Goal: Information Seeking & Learning: Learn about a topic

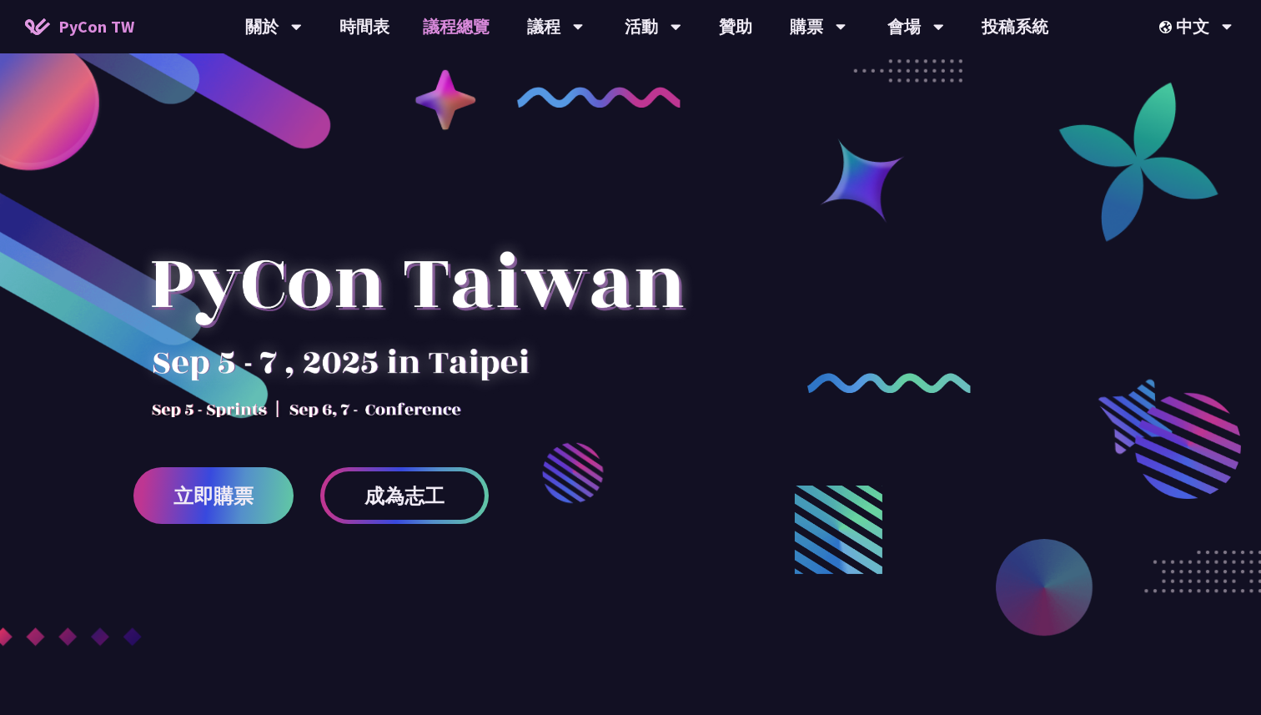
click at [429, 32] on link "議程總覽" at bounding box center [456, 26] width 100 height 53
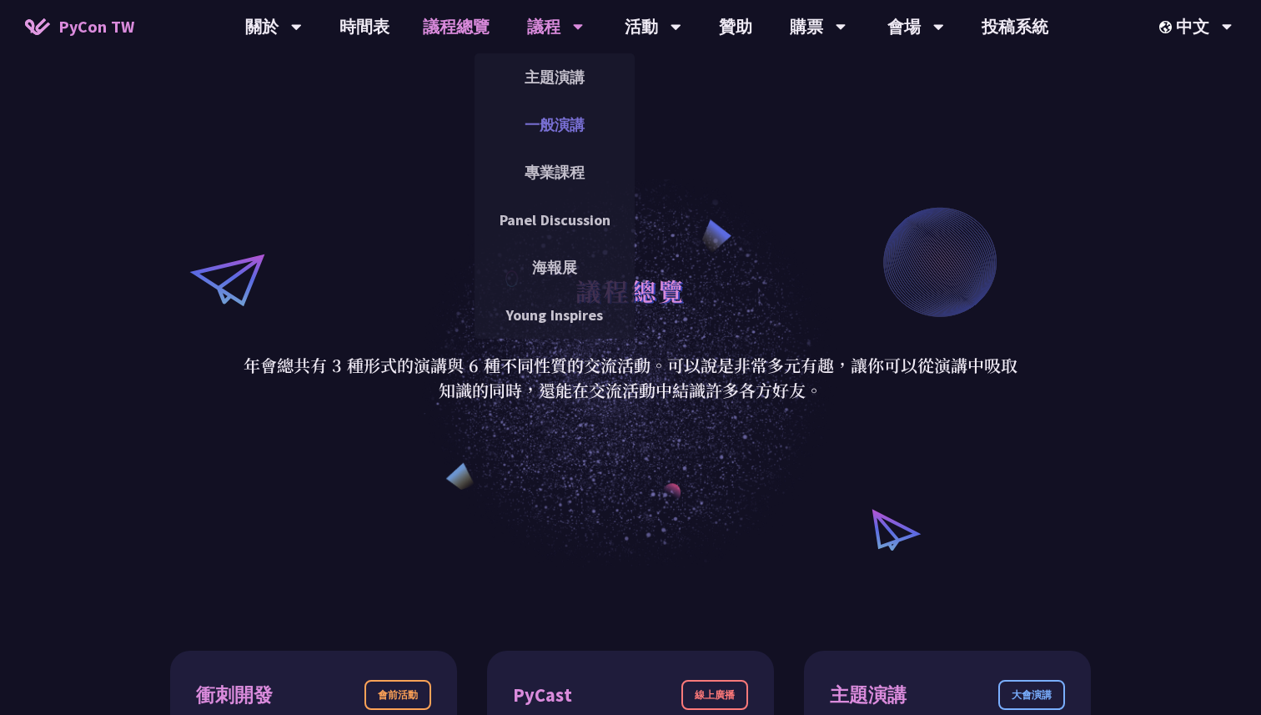
click at [563, 137] on link "一般演講" at bounding box center [555, 124] width 160 height 39
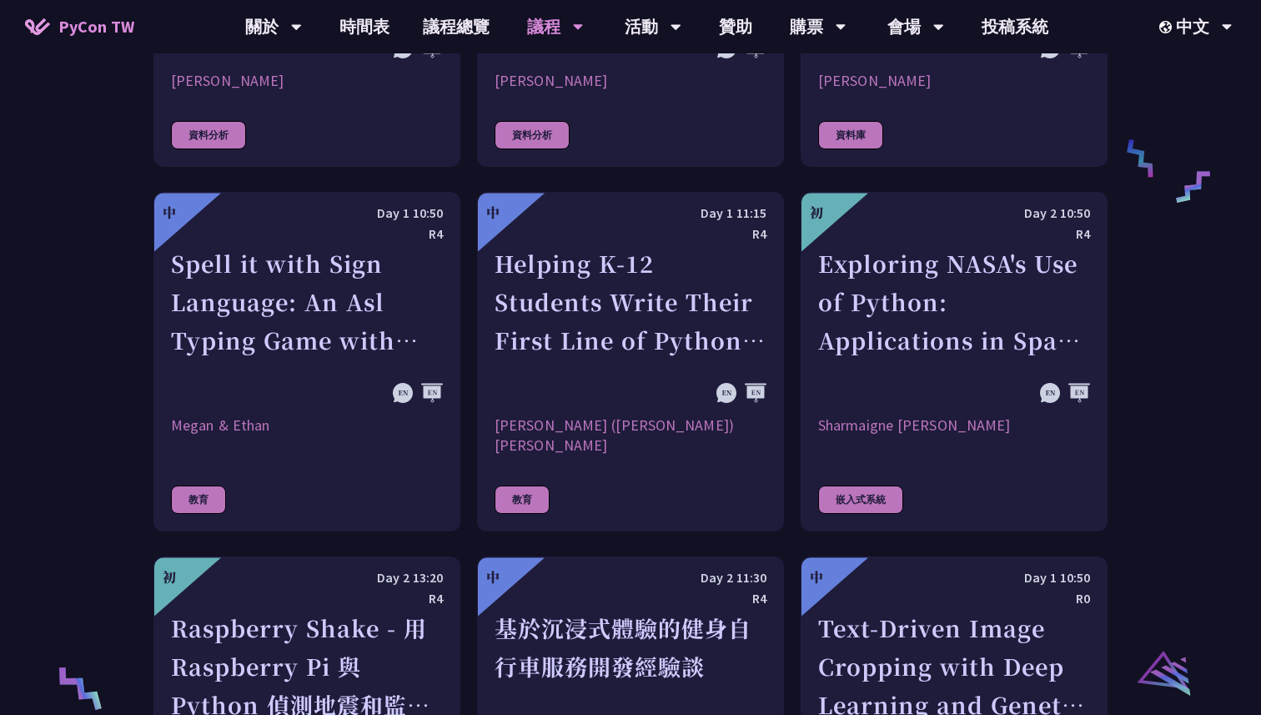
scroll to position [3163, 0]
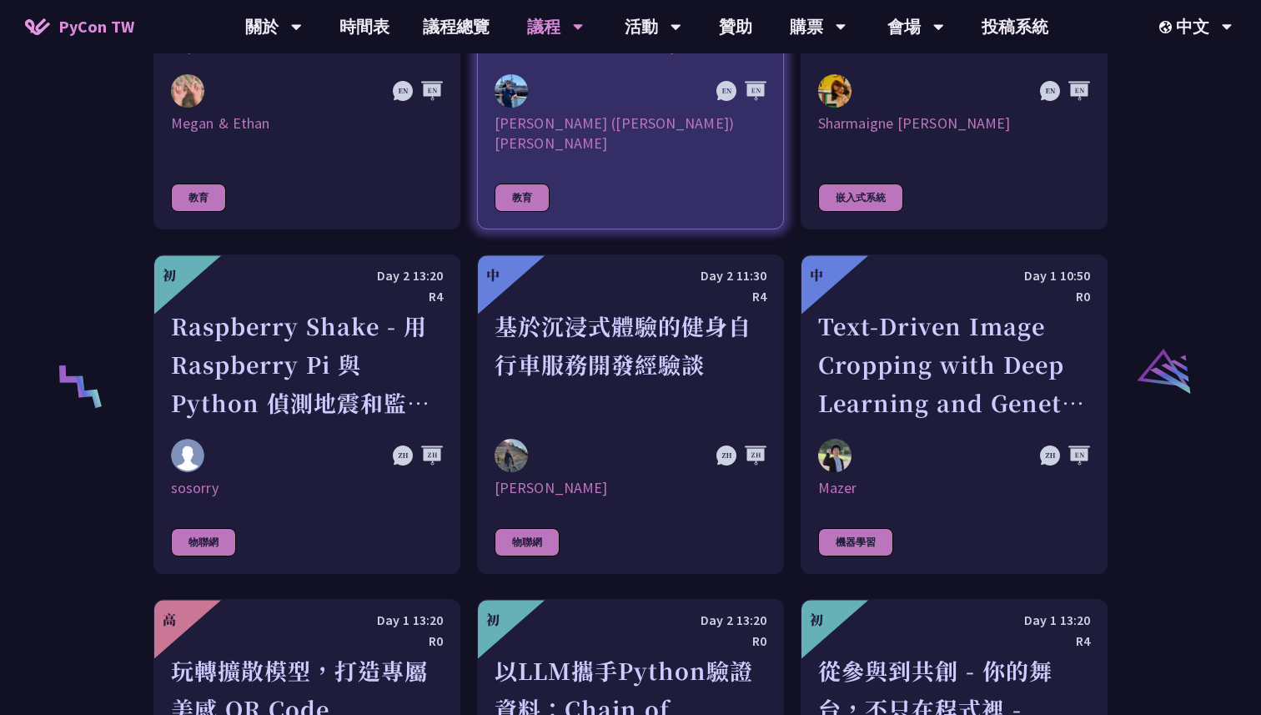
click at [561, 140] on link "中 Day 1 11:15 R4 Helping K-12 Students Write Their First Line of Python: Buildi…" at bounding box center [630, 60] width 307 height 340
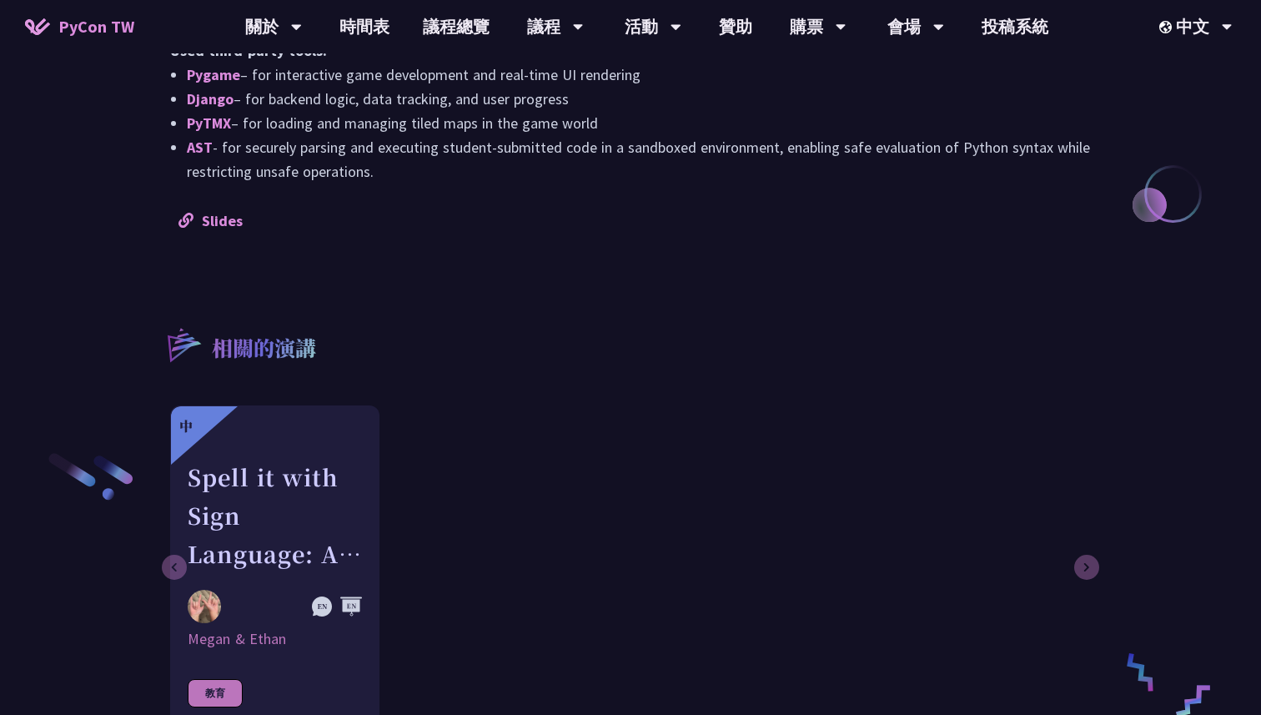
scroll to position [1785, 0]
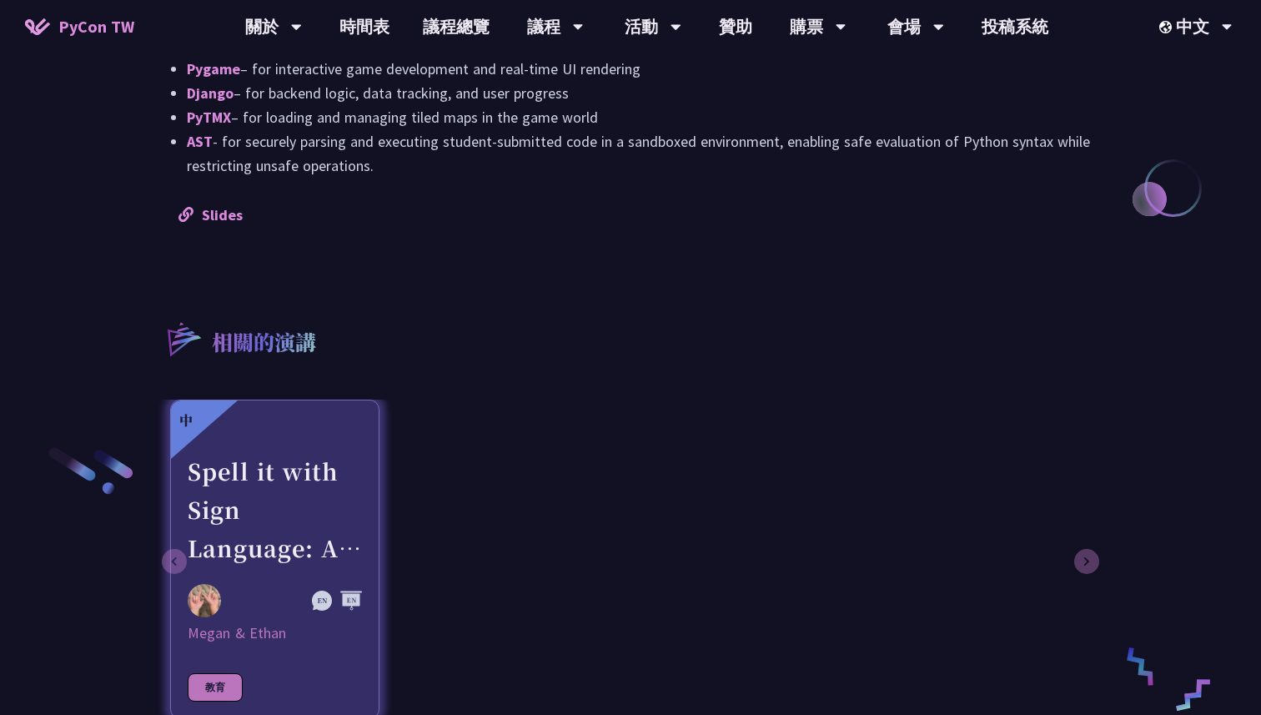
click at [304, 453] on div "Spell it with Sign Language: An Asl Typing Game with MediaPipe" at bounding box center [275, 509] width 174 height 115
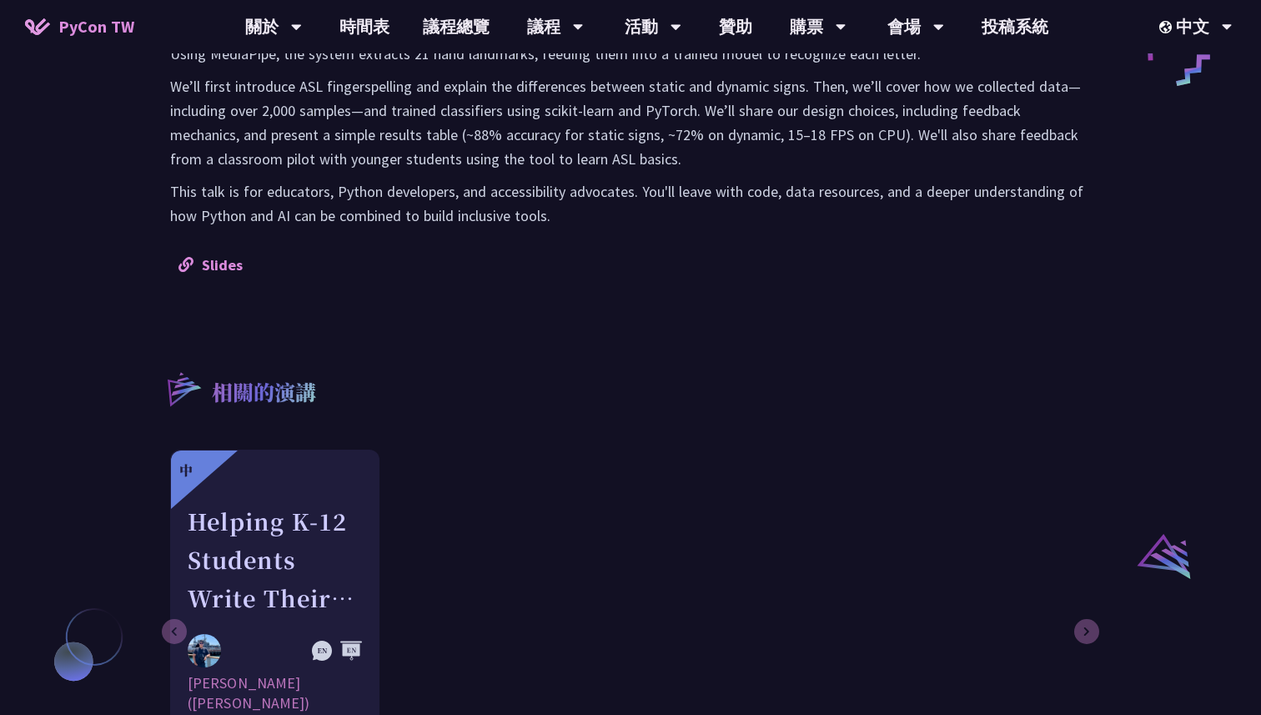
scroll to position [785, 0]
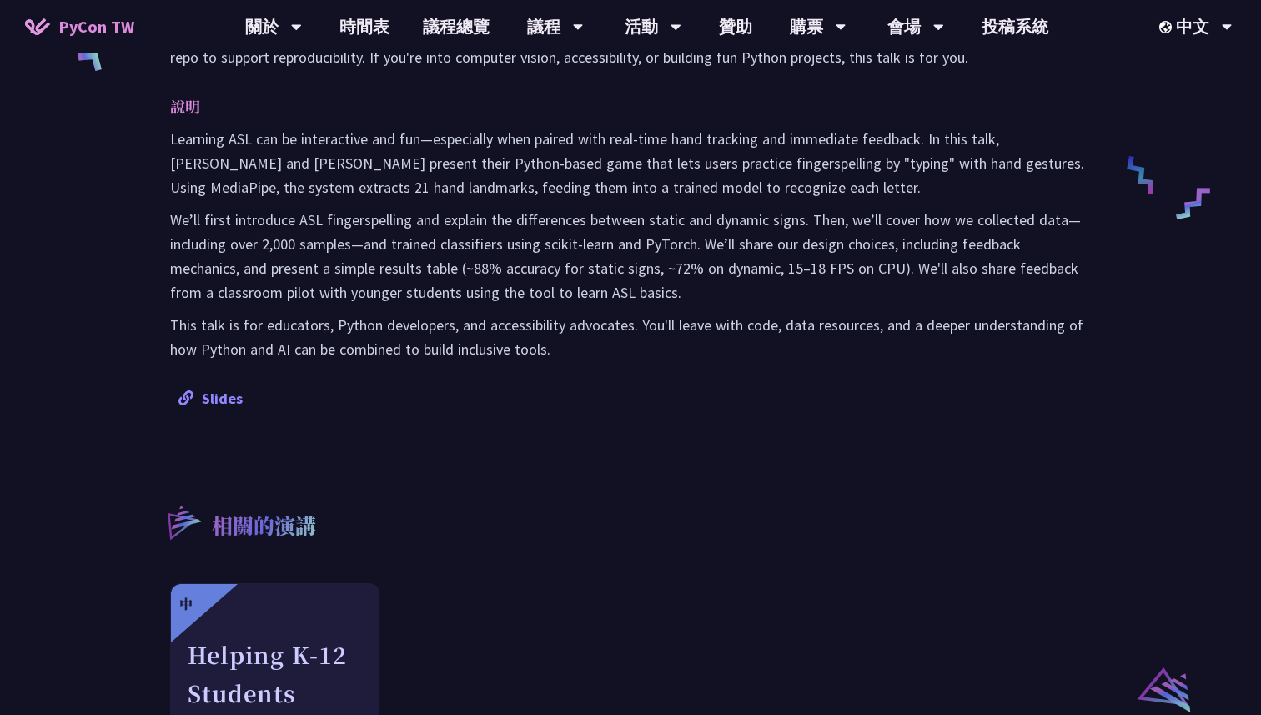
click at [221, 409] on div "Slides" at bounding box center [631, 398] width 904 height 24
click at [224, 404] on link "Slides" at bounding box center [211, 398] width 64 height 19
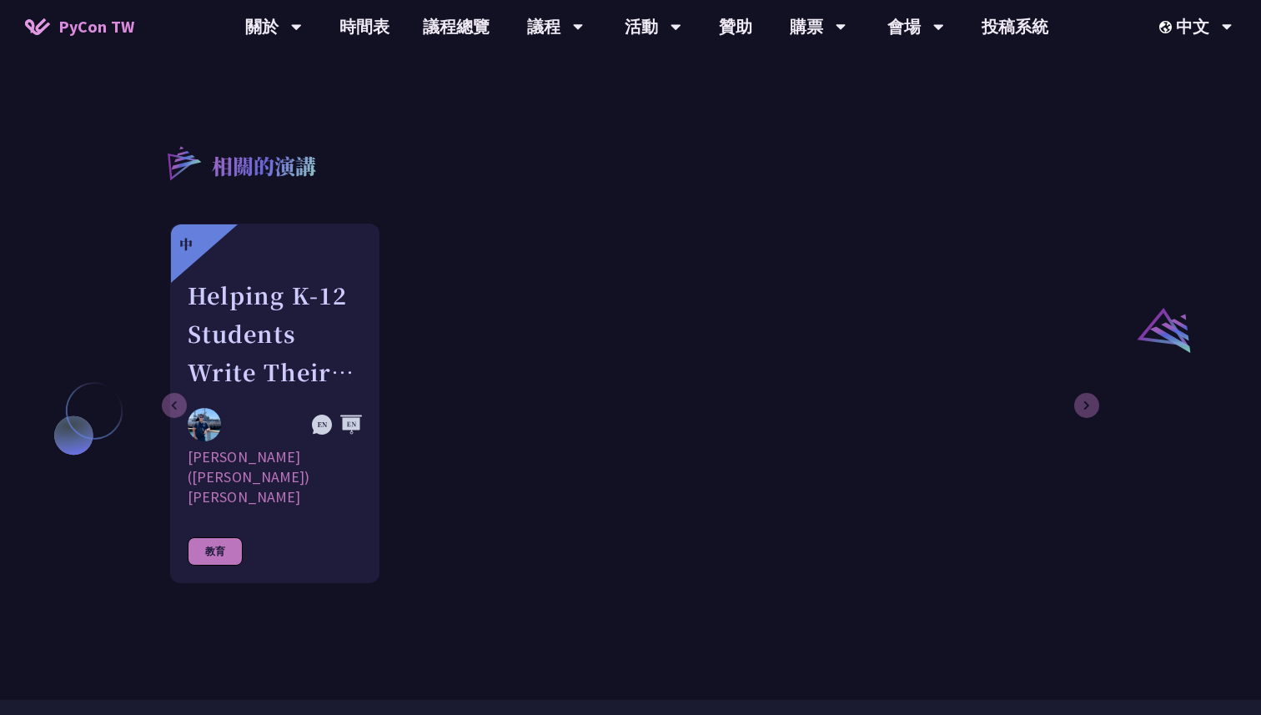
scroll to position [1157, 0]
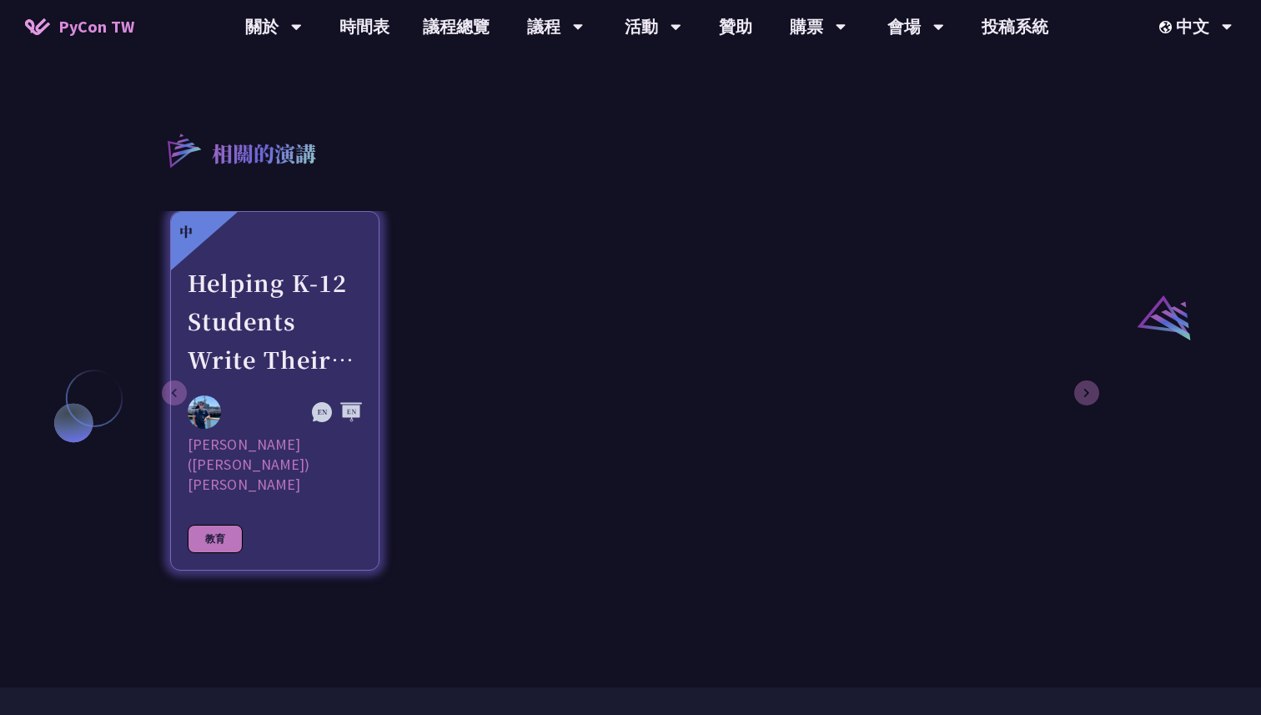
click at [309, 345] on div "Helping K-12 Students Write Their First Line of Python: Building a Game-Based L…" at bounding box center [275, 321] width 174 height 115
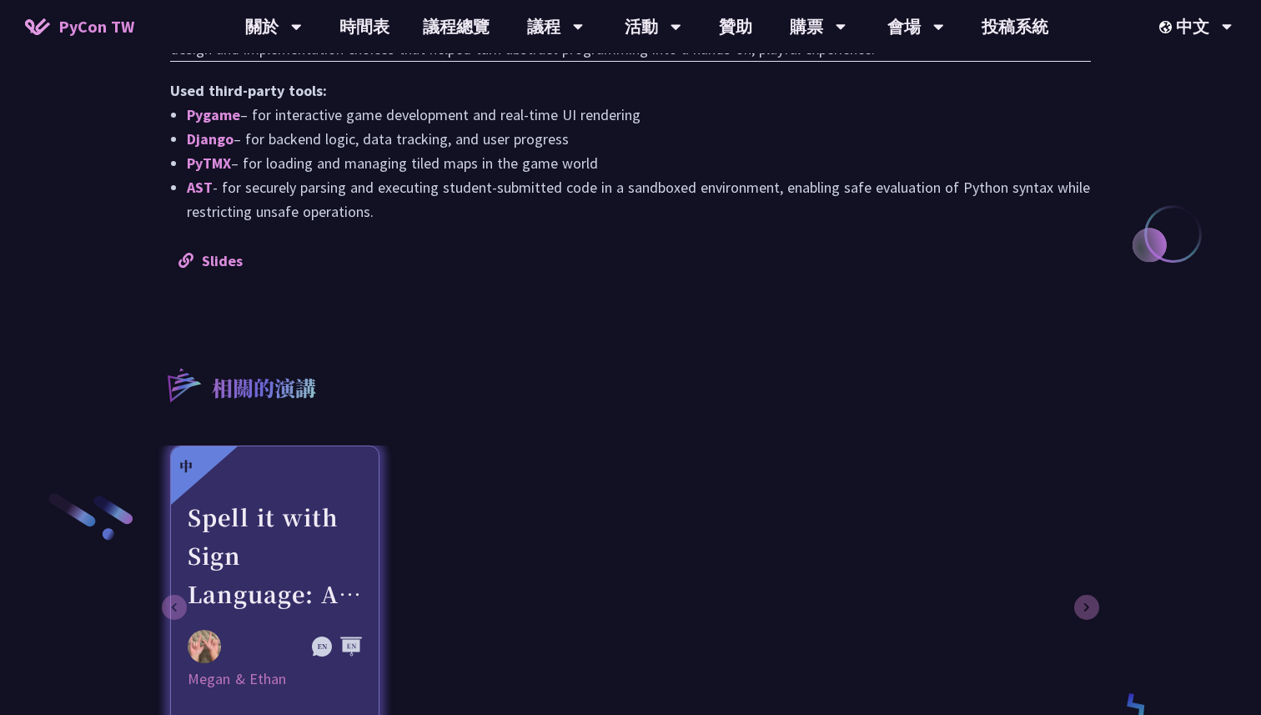
scroll to position [1658, 0]
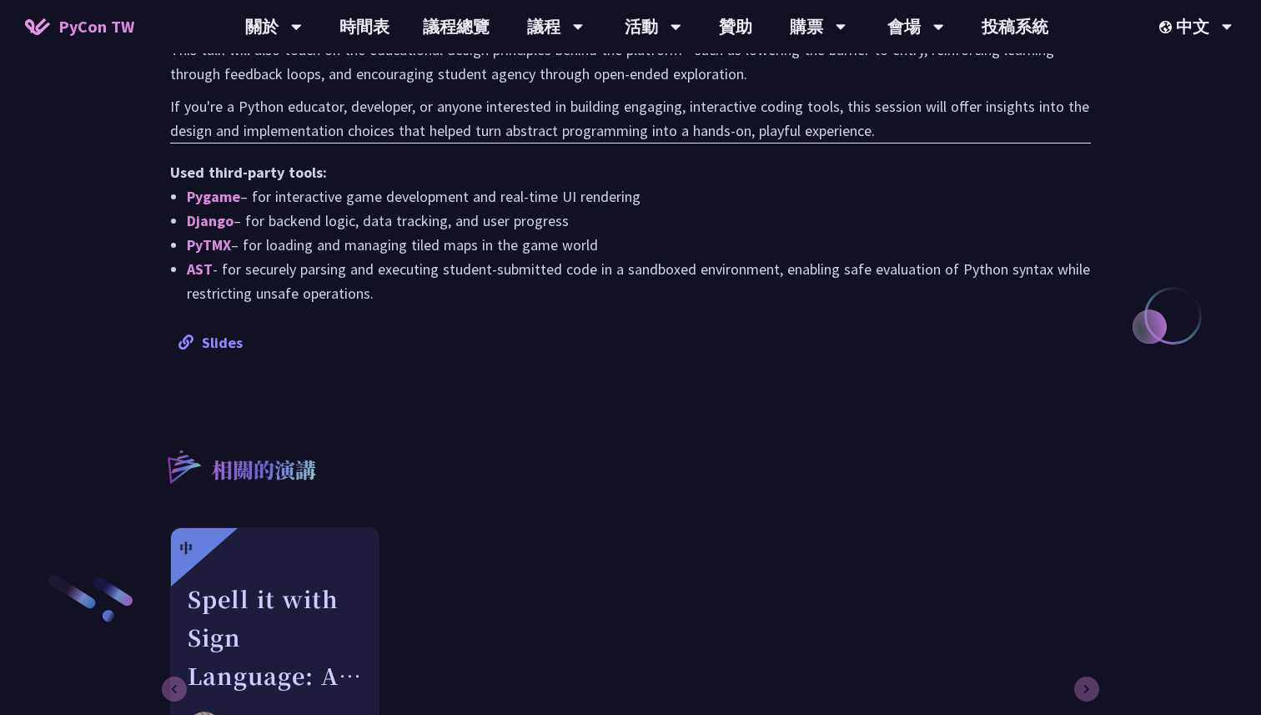
click at [229, 333] on link "Slides" at bounding box center [211, 342] width 64 height 19
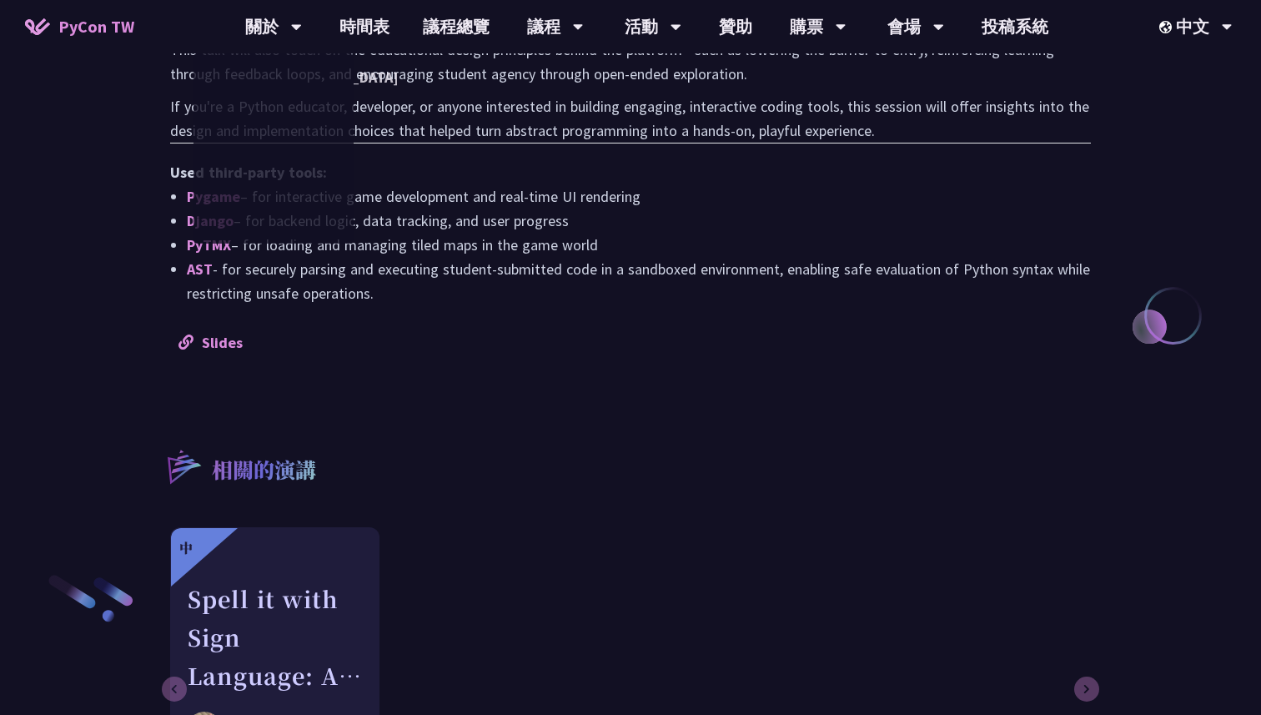
click at [93, 26] on span "PyCon TW" at bounding box center [96, 26] width 76 height 25
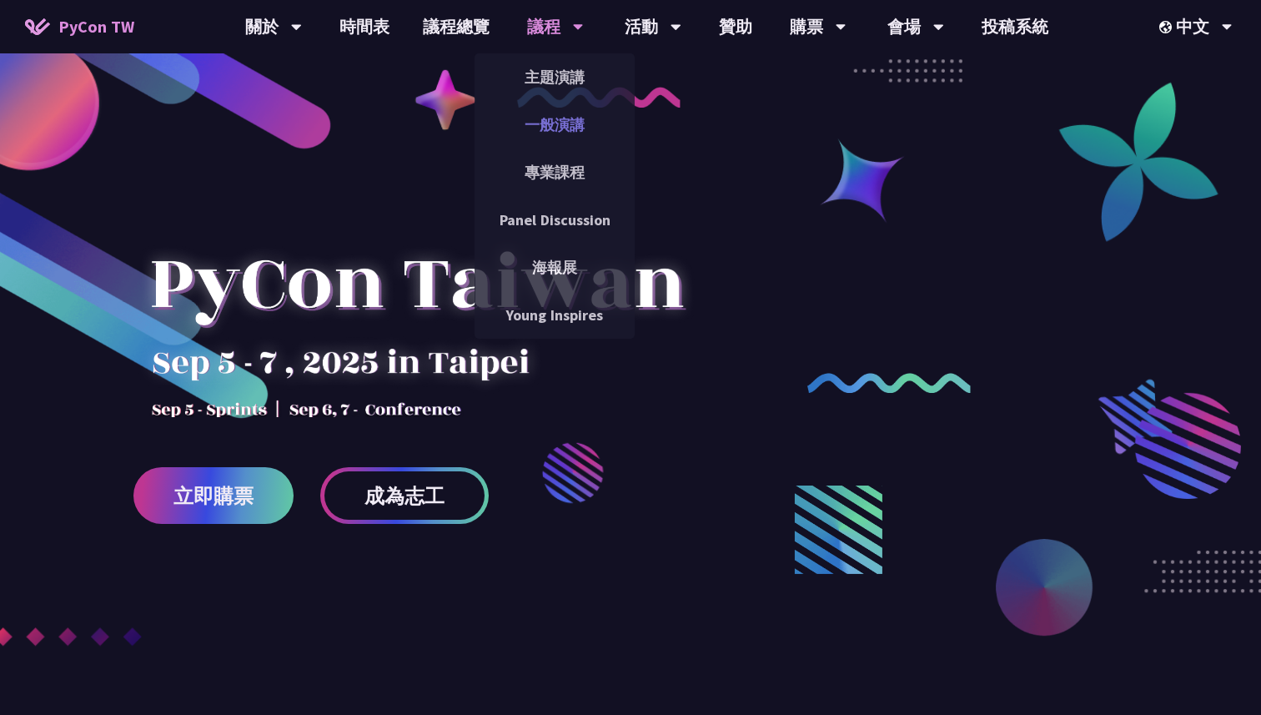
click at [560, 110] on link "一般演講" at bounding box center [555, 124] width 160 height 39
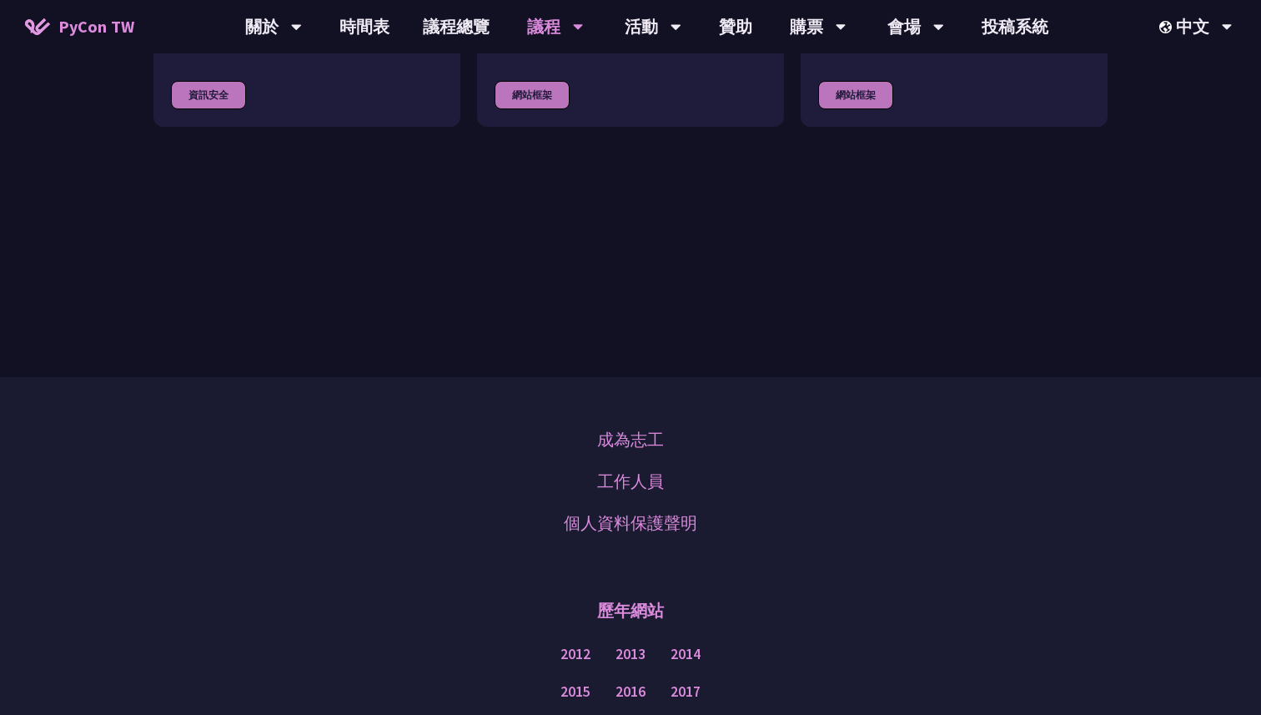
scroll to position [5055, 0]
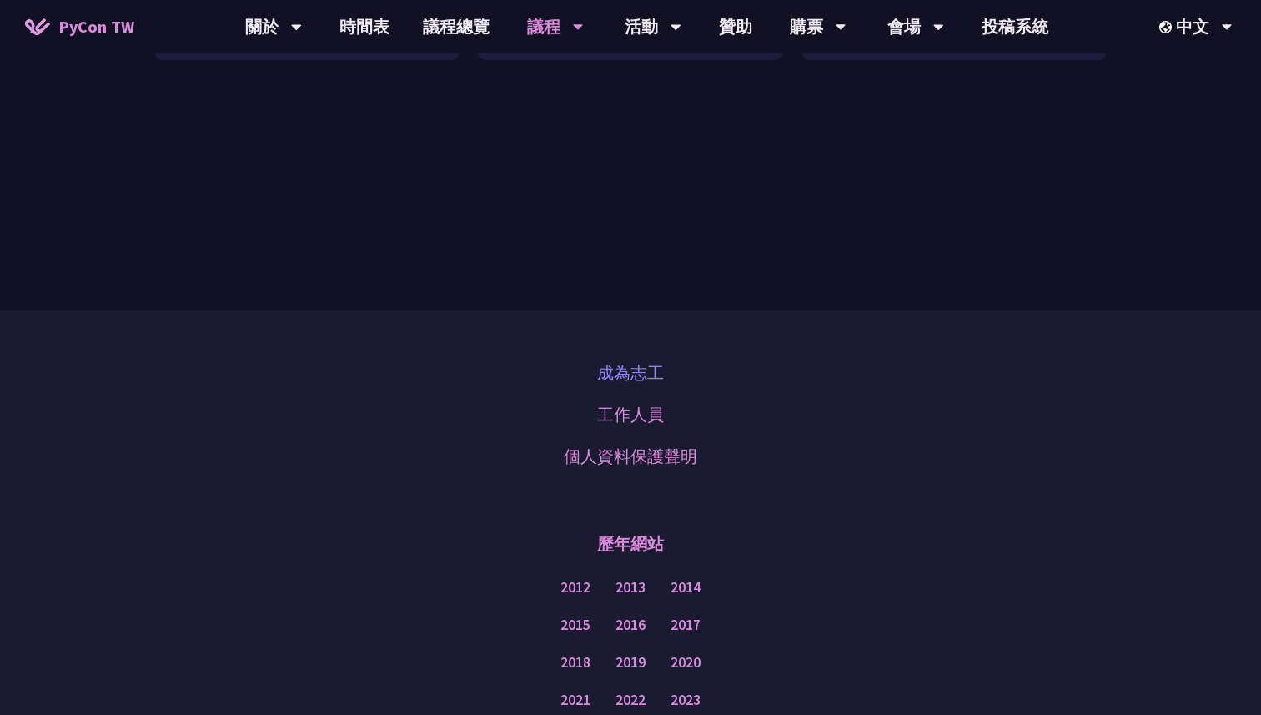
click at [621, 360] on link "成為志工" at bounding box center [630, 372] width 67 height 25
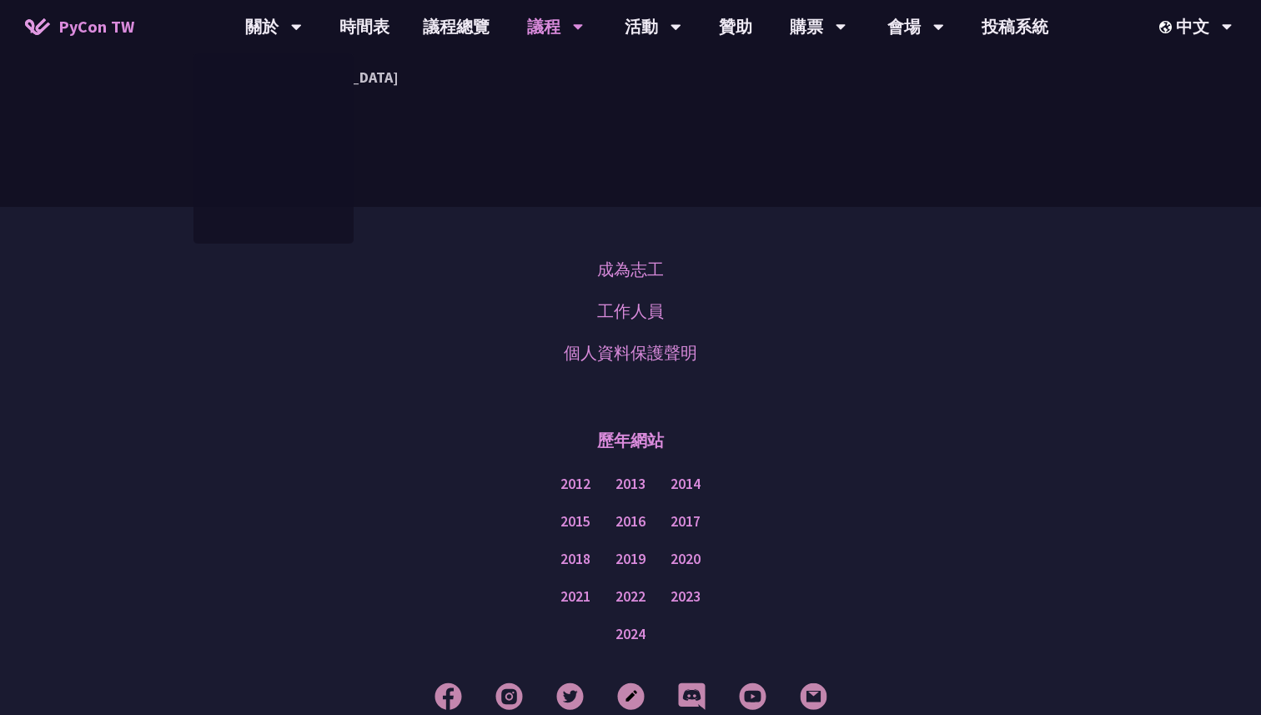
scroll to position [5178, 0]
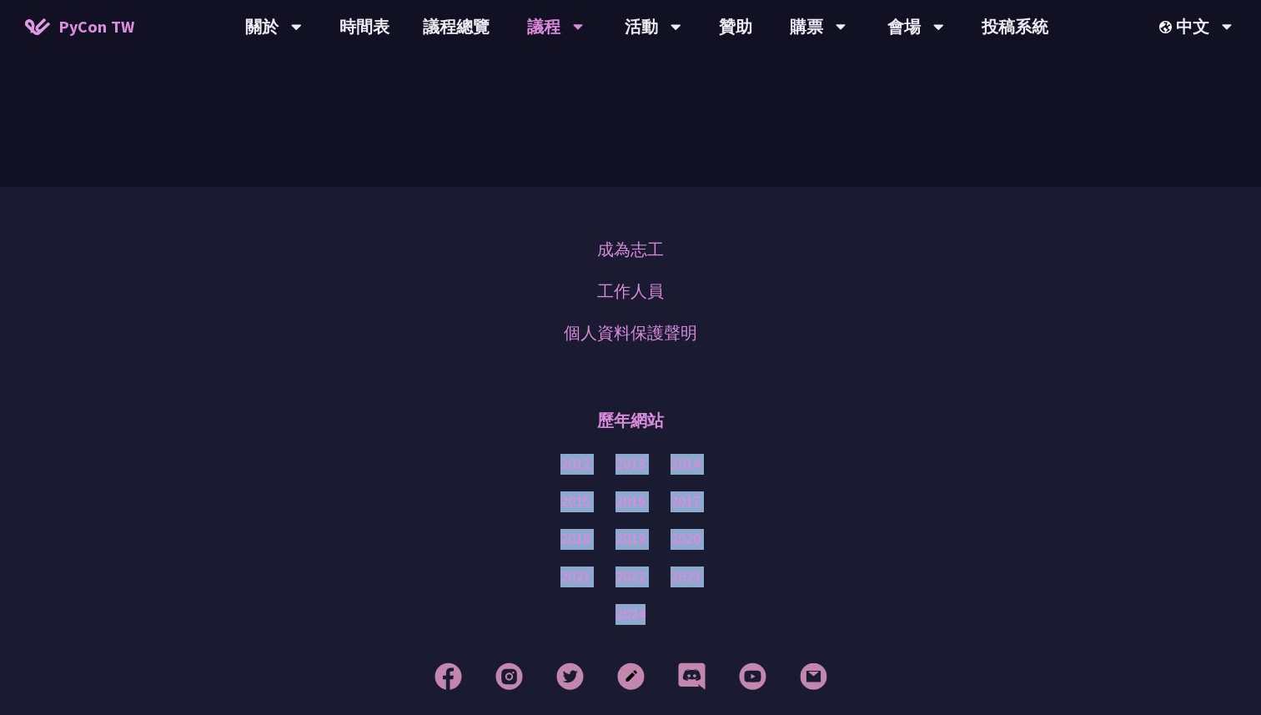
drag, startPoint x: 550, startPoint y: 444, endPoint x: 667, endPoint y: 602, distance: 196.7
click at [669, 602] on div "歷年網站 2012 2013 2014 2015 2016 2017 2018 2019 2020 2021 2022 2023 2024" at bounding box center [631, 514] width 1178 height 238
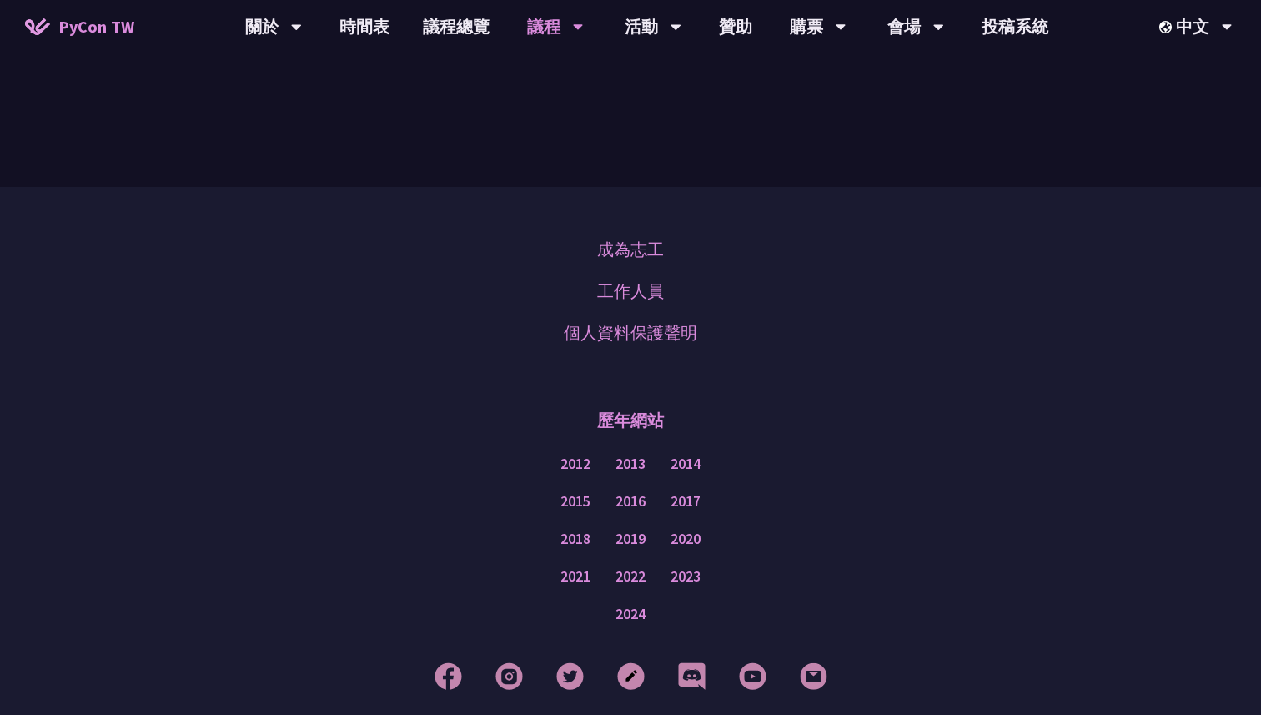
click at [941, 409] on div "歷年網站" at bounding box center [631, 420] width 1178 height 50
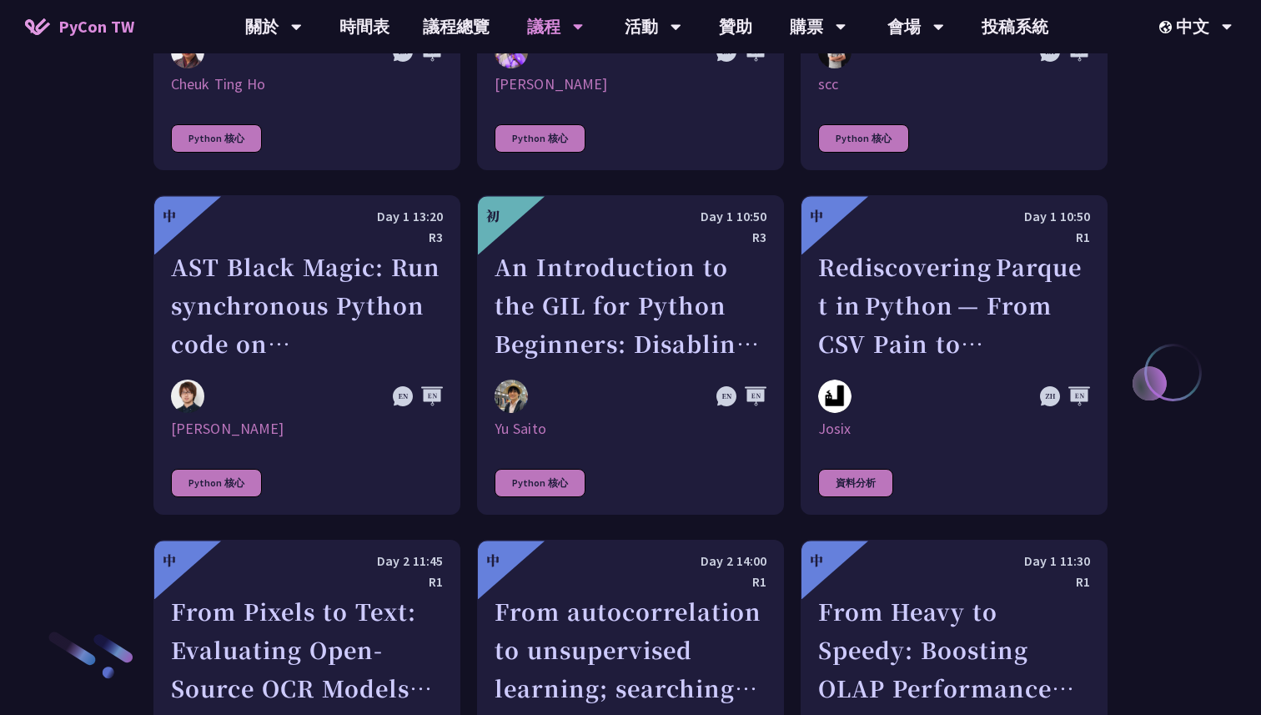
scroll to position [2048, 0]
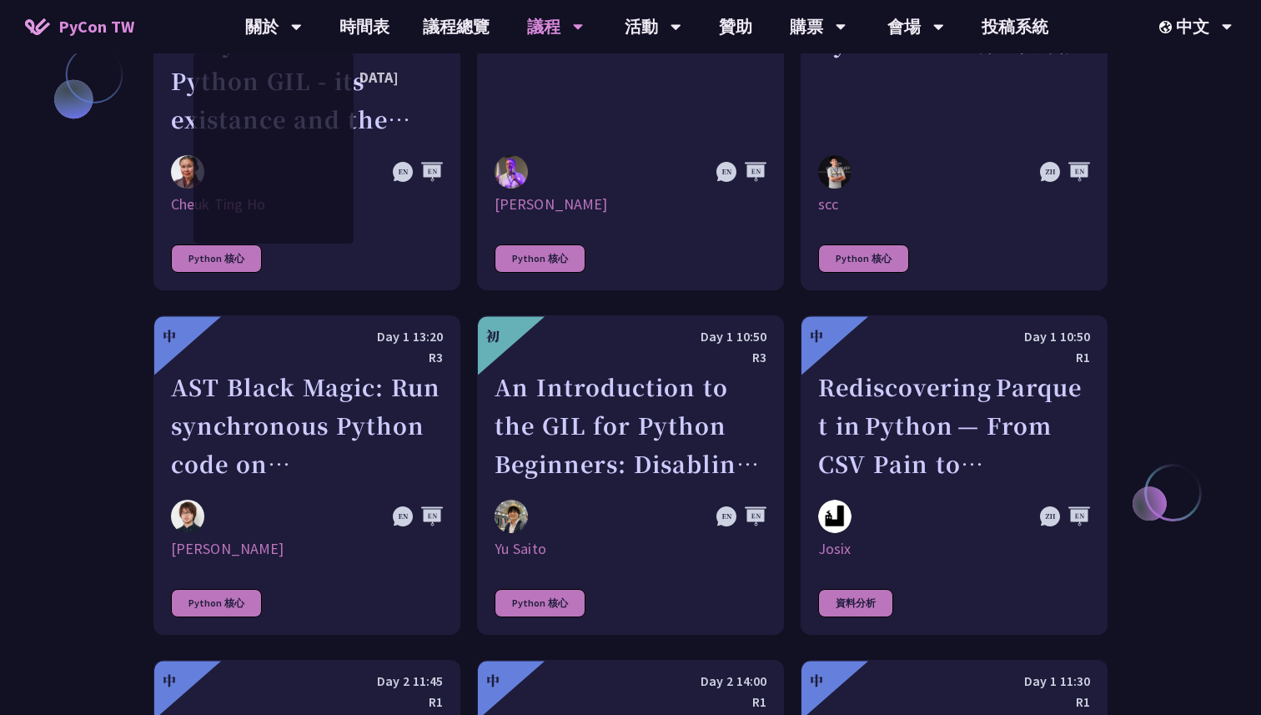
click at [133, 21] on link "PyCon TW" at bounding box center [79, 27] width 143 height 42
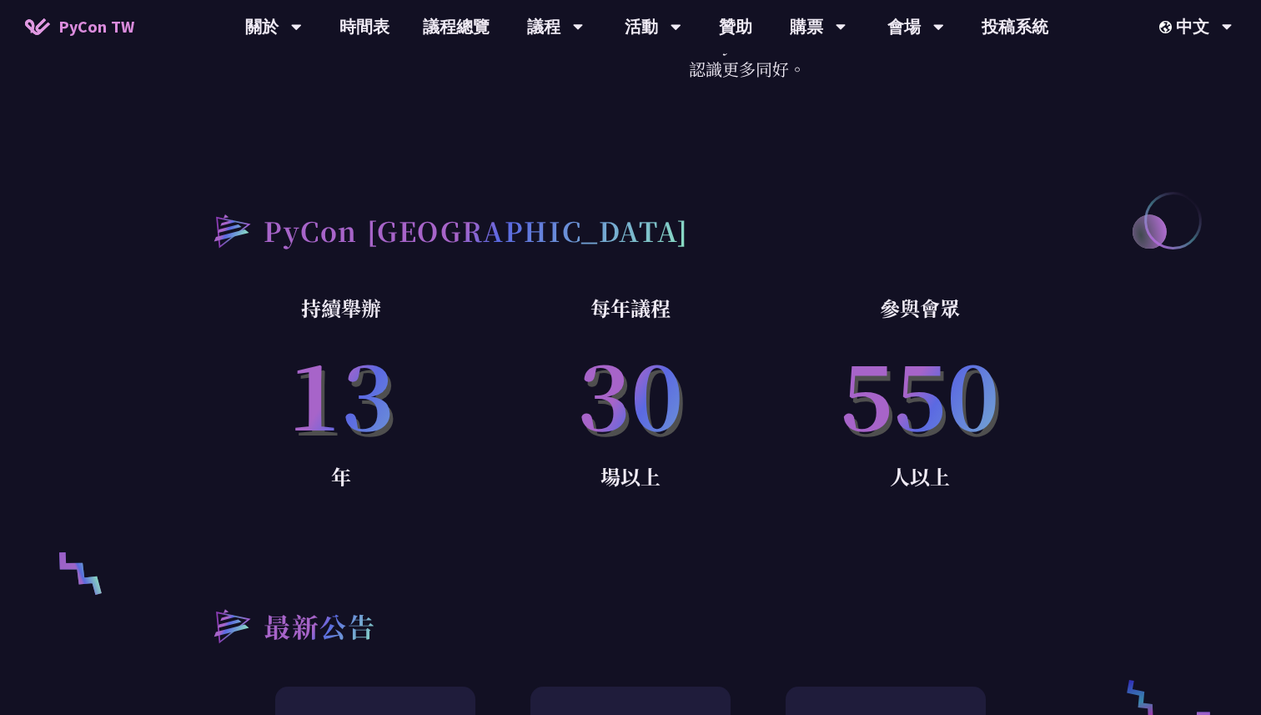
scroll to position [928, 0]
